Goal: Task Accomplishment & Management: Complete application form

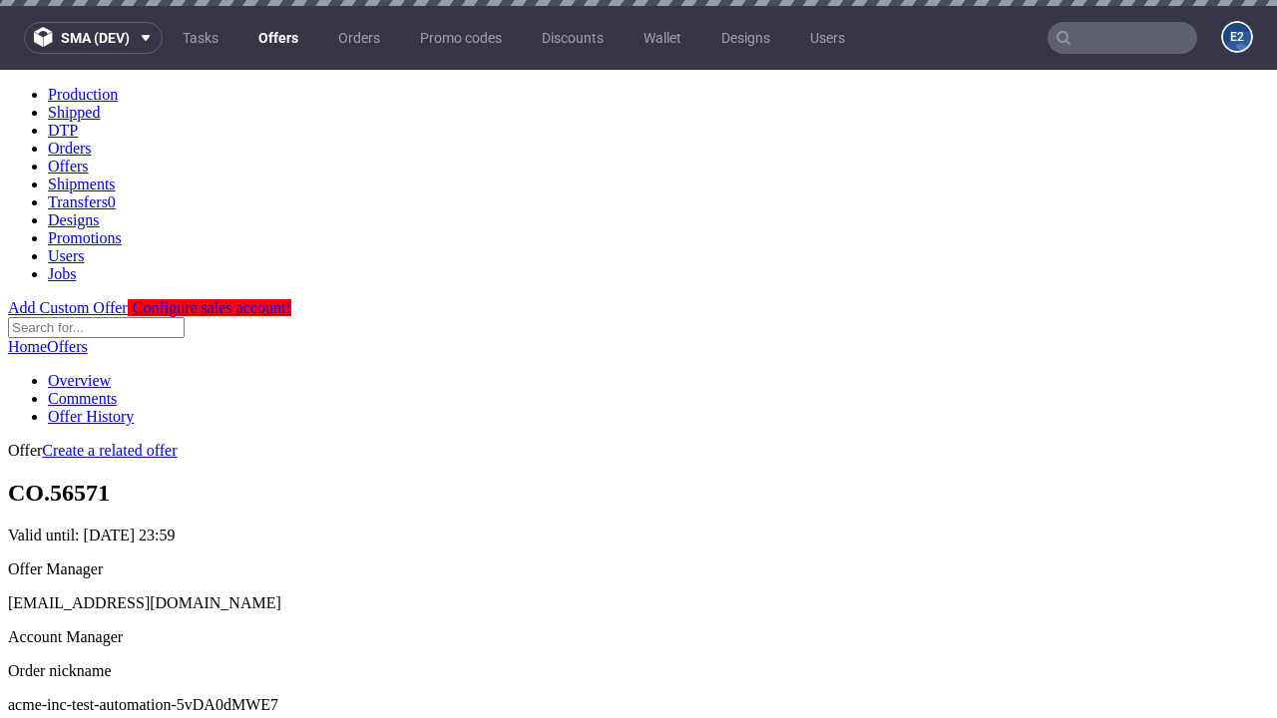
scroll to position [6, 0]
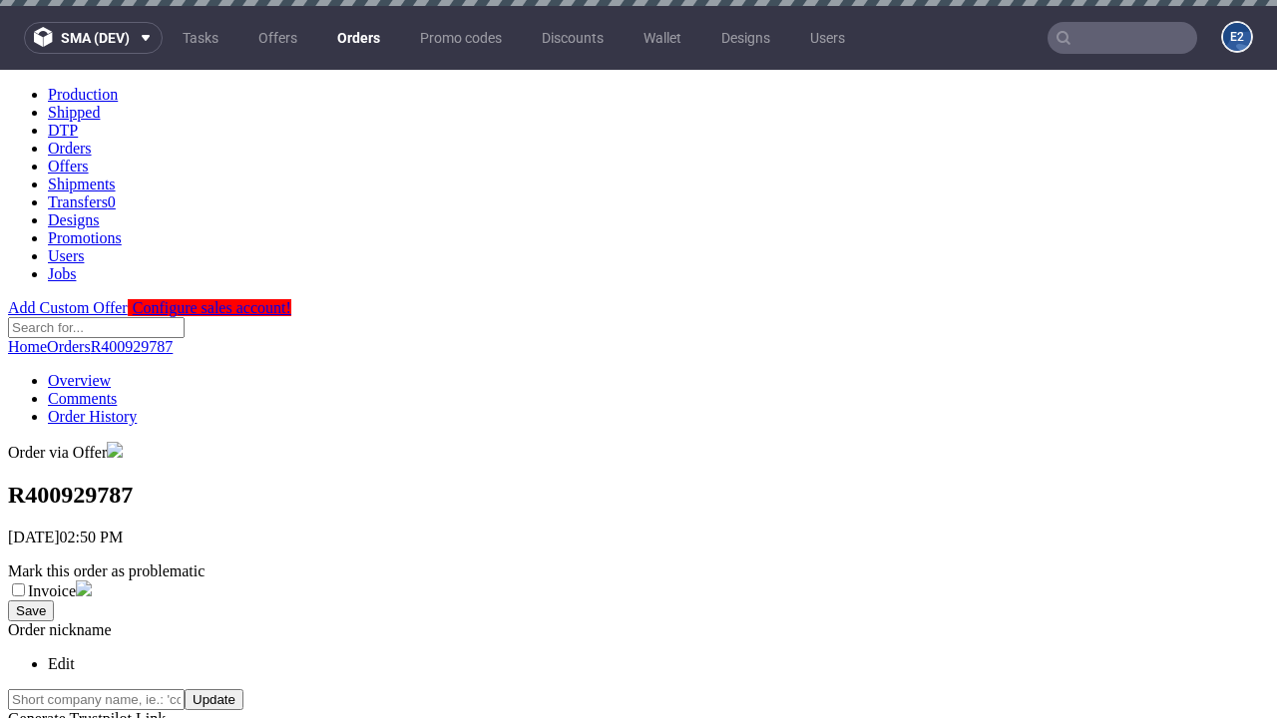
scroll to position [453, 0]
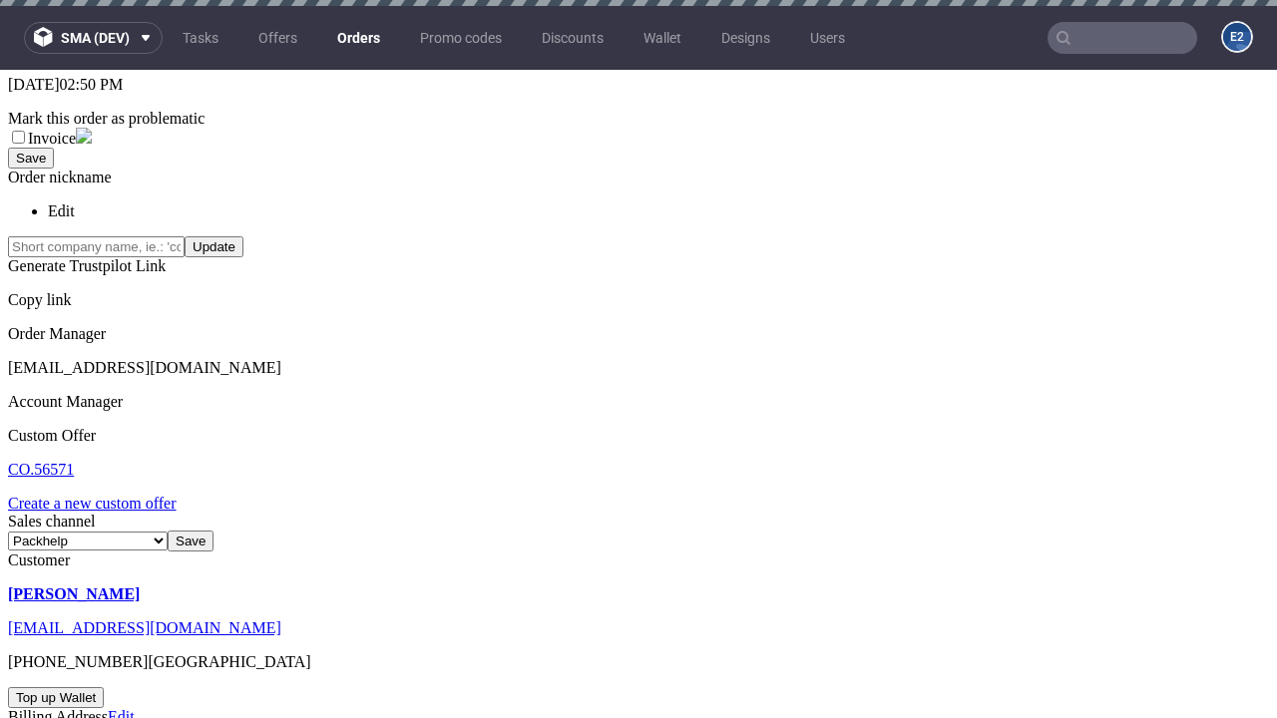
click at [102, 495] on link "Create a new custom offer" at bounding box center [92, 503] width 169 height 17
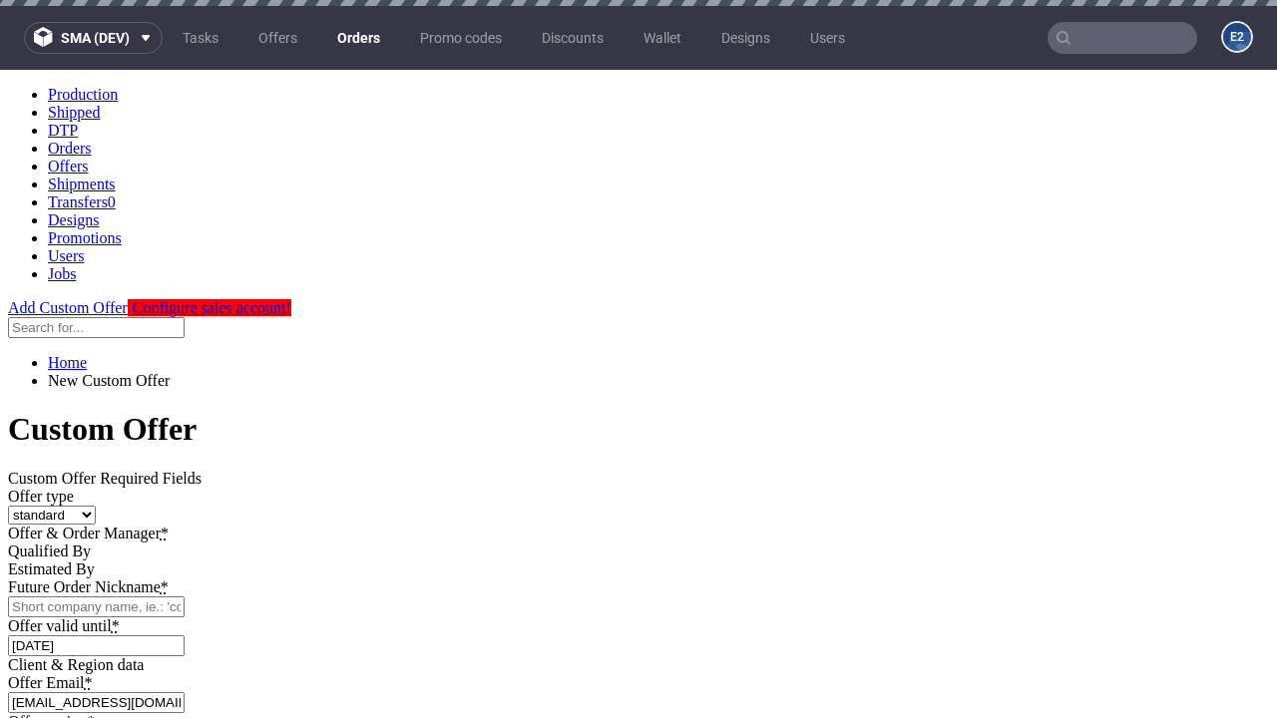
scroll to position [0, 0]
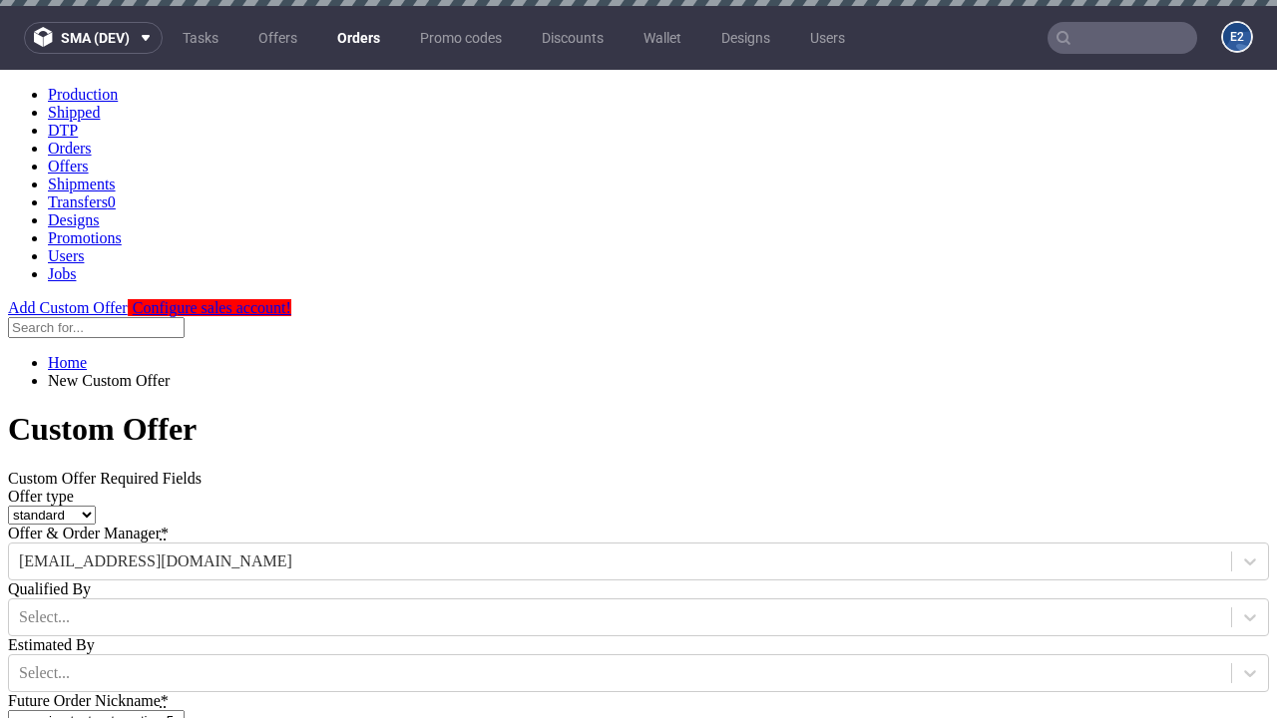
type input "acme-inc-test-automation-5vDA0dMWE7"
type input "2025-08-19"
type input "e2e-user-fQvHKBMDeH@test.com"
select select "gb"
type input "e2e-user-fQvHKBMDeH@test.com"
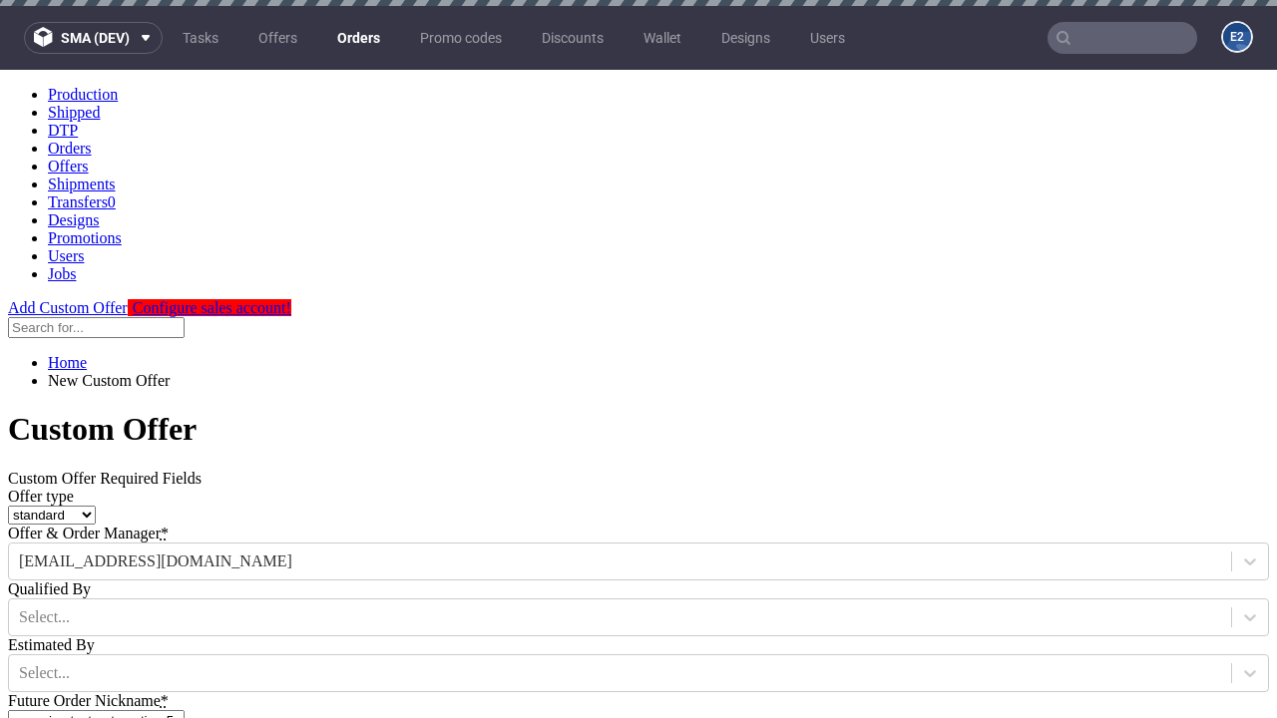
scroll to position [6, 0]
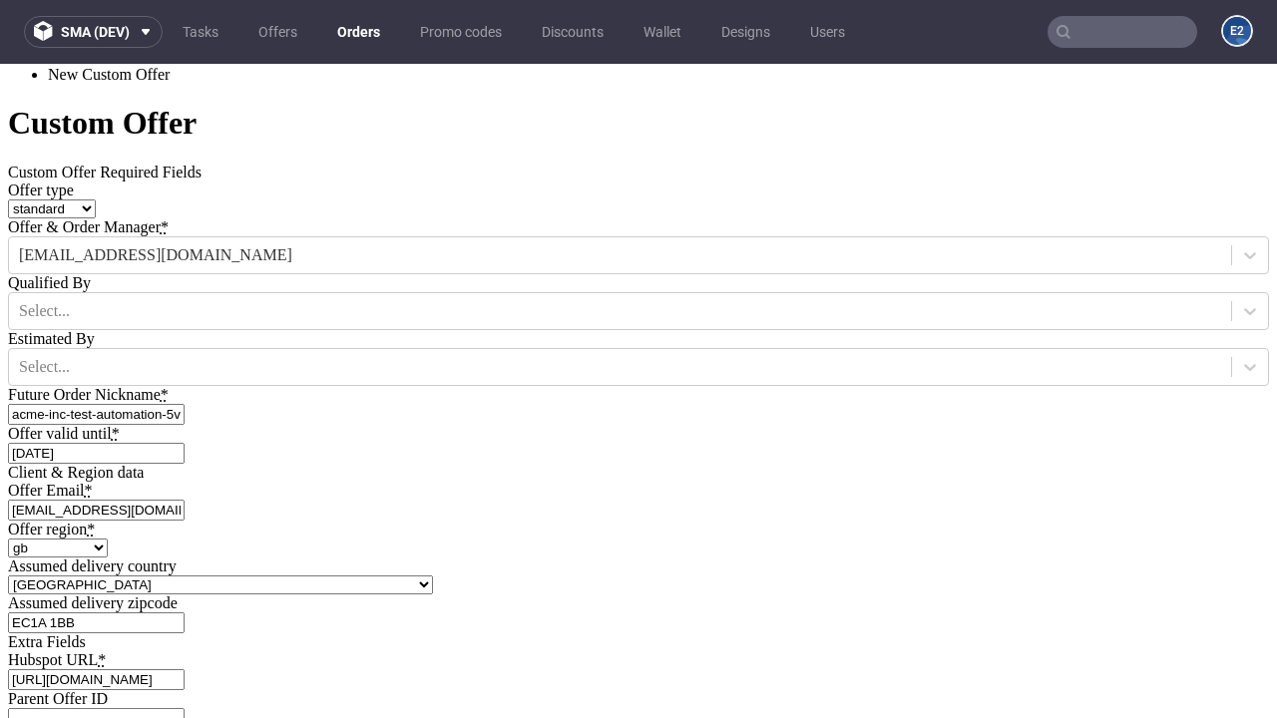
type input "https://app-eu1.hubspot.com/contacts/139493128/record/0-3/7600435676"
type input "Please wait..."
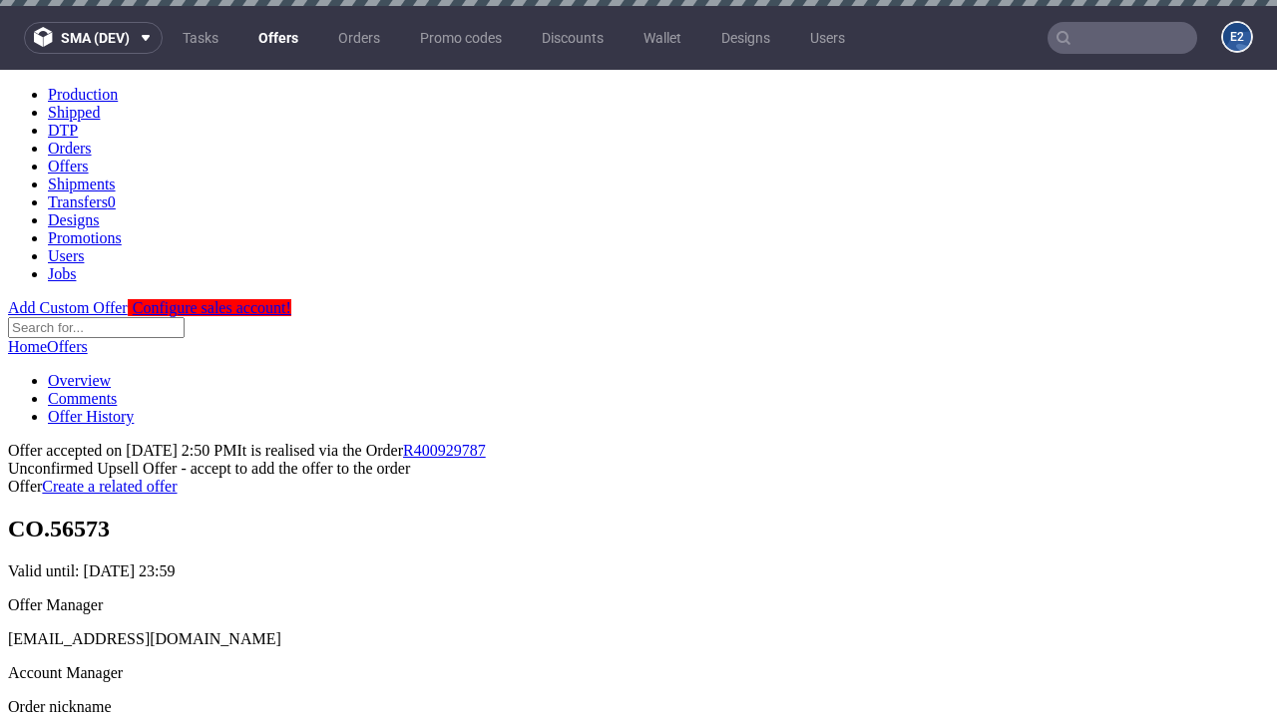
scroll to position [307, 0]
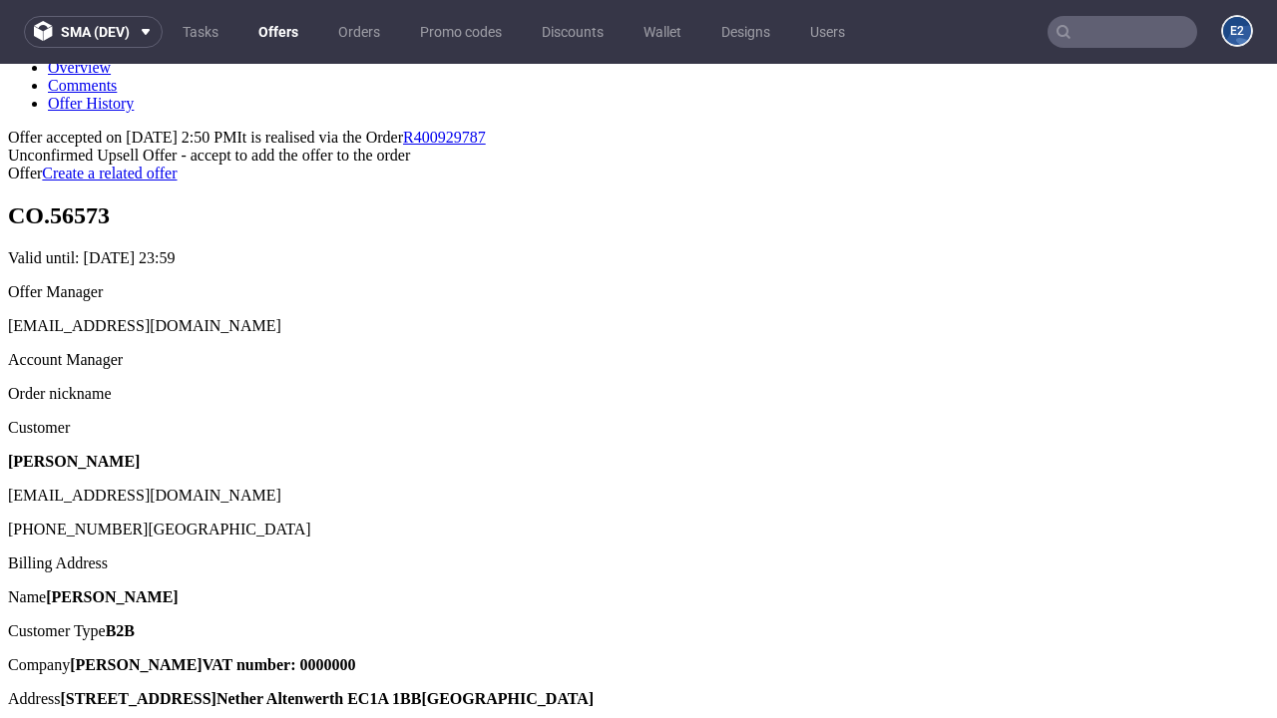
type input "In progress..."
